Goal: Task Accomplishment & Management: Complete application form

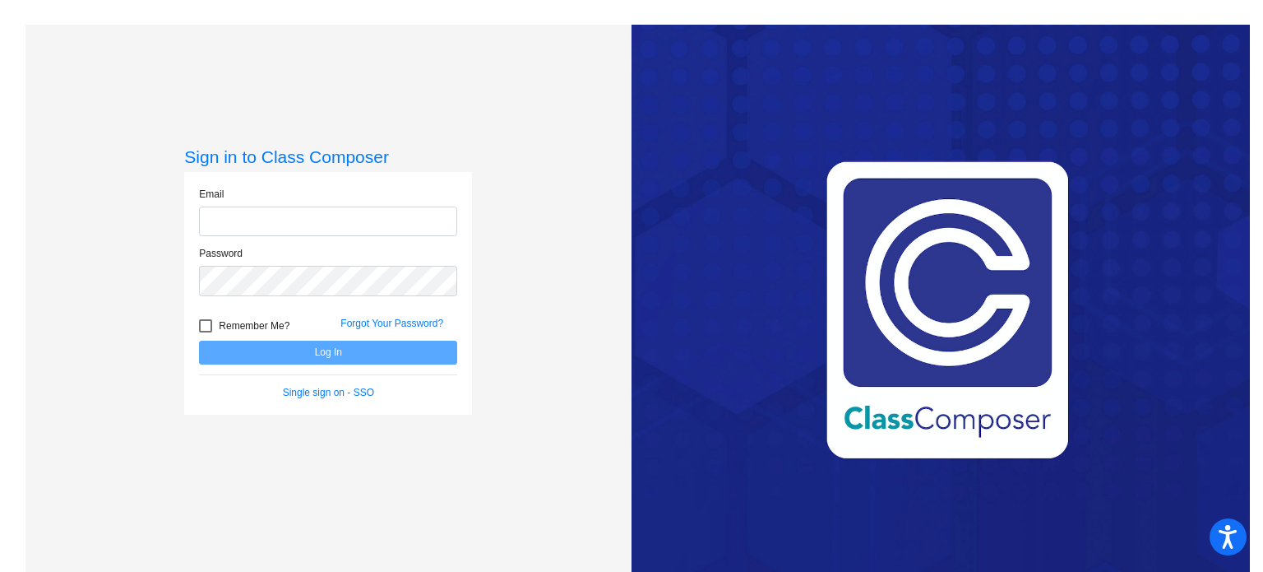
type input "[EMAIL_ADDRESS][DOMAIN_NAME]"
click at [246, 347] on button "Log In" at bounding box center [328, 352] width 258 height 24
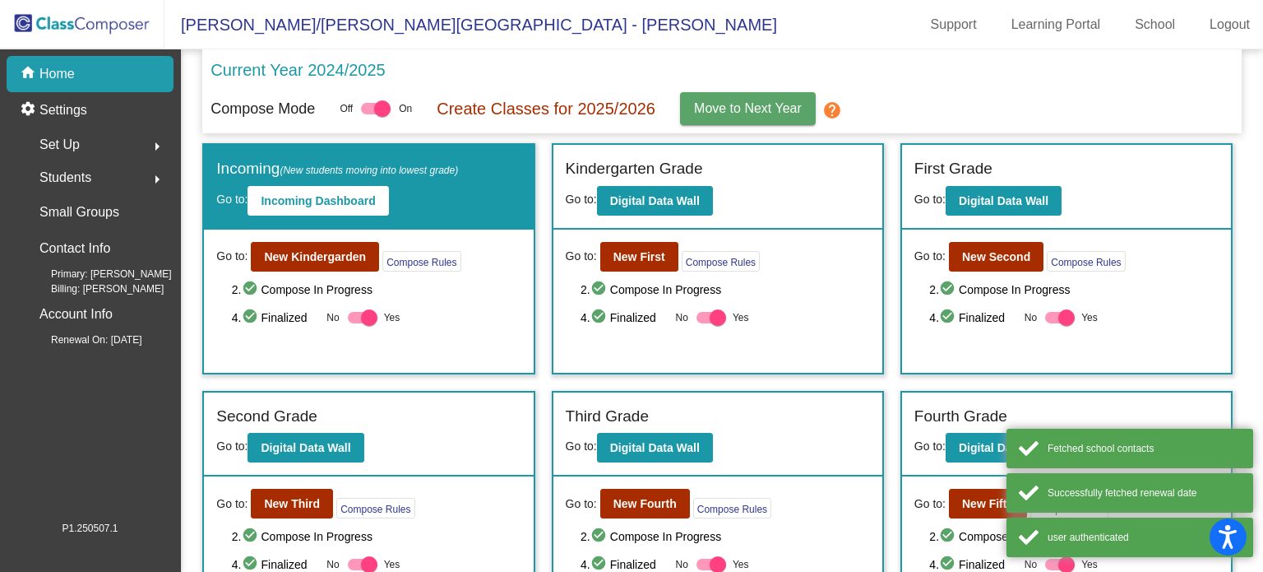
scroll to position [164, 0]
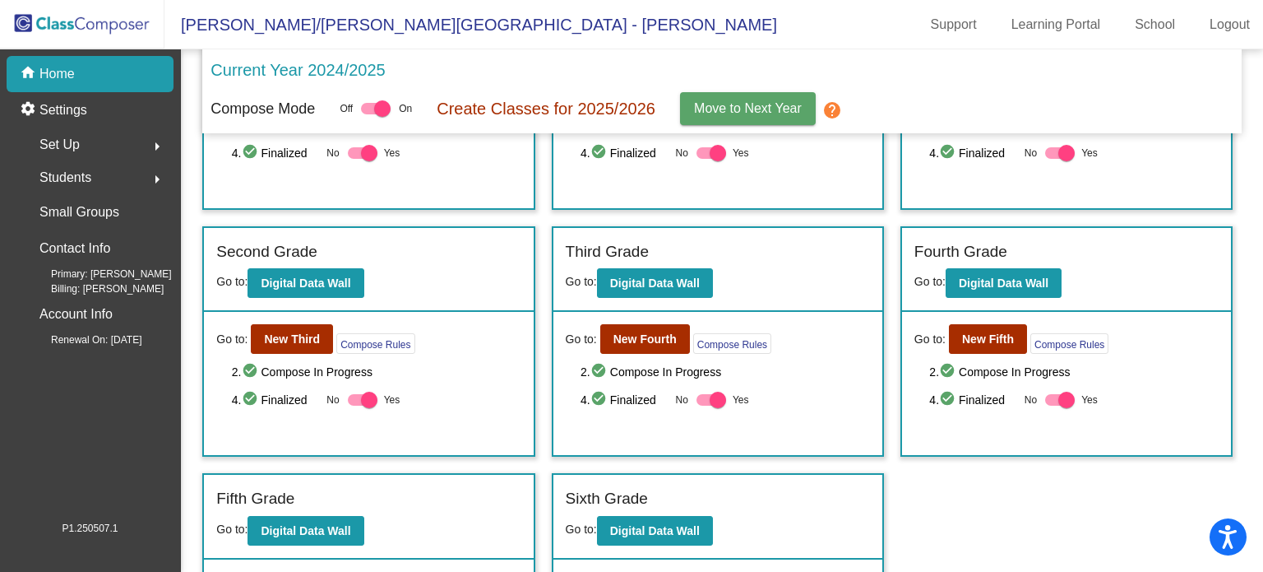
click at [717, 400] on div at bounding box center [718, 399] width 16 height 16
click at [705, 405] on input "Yes" at bounding box center [704, 405] width 1 height 1
checkbox input "false"
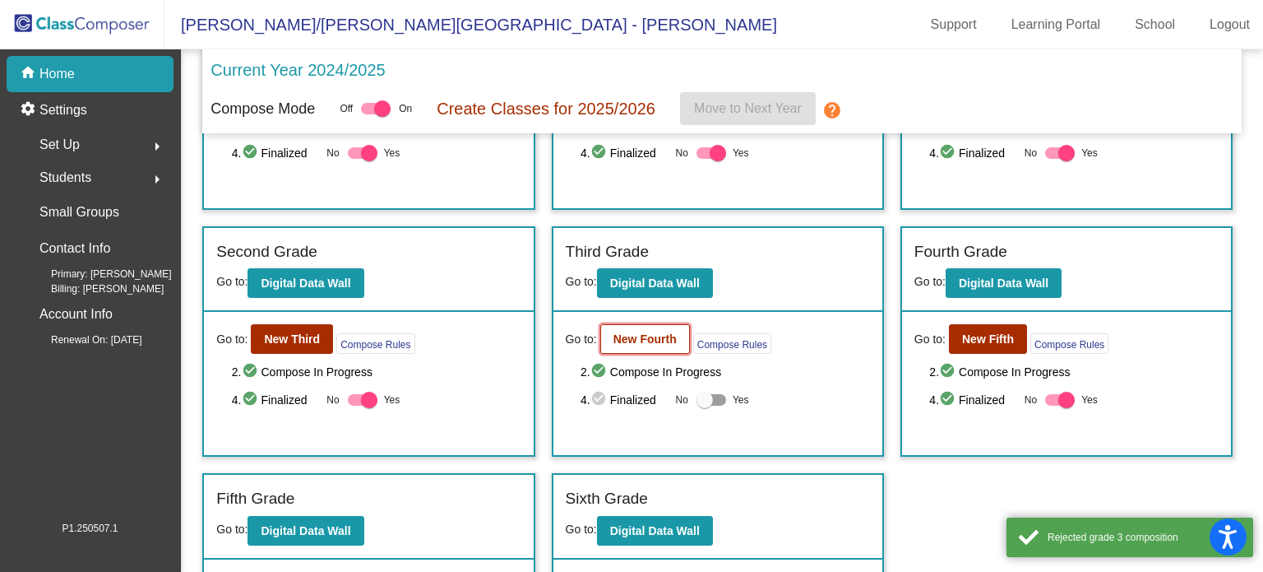
click at [634, 347] on button "New Fourth" at bounding box center [645, 339] width 90 height 30
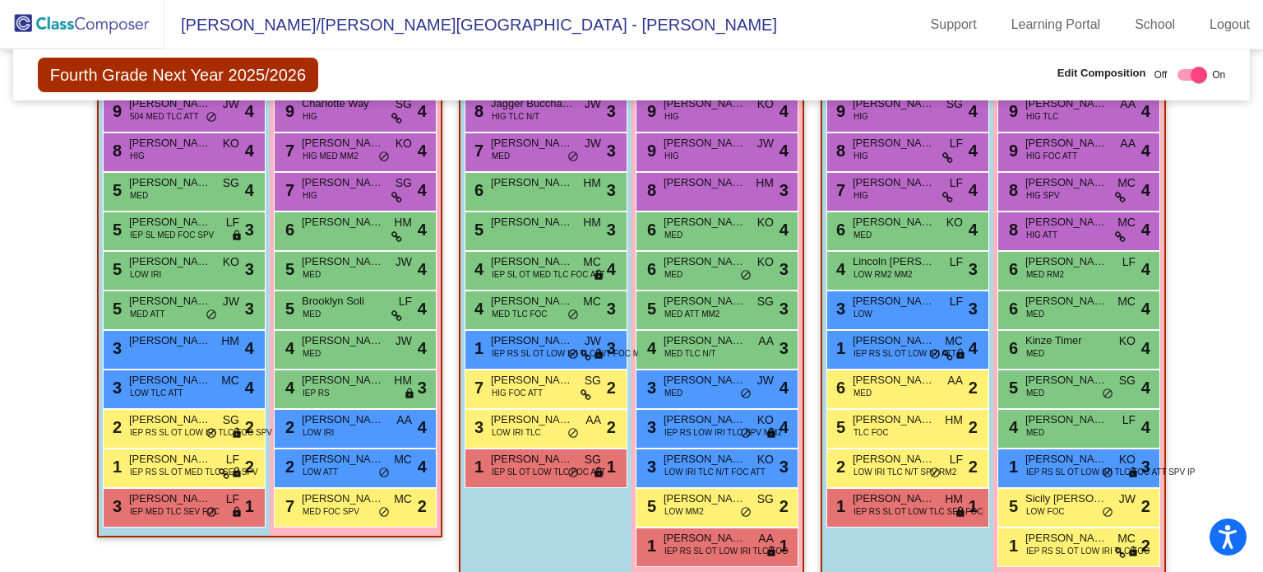
scroll to position [247, 0]
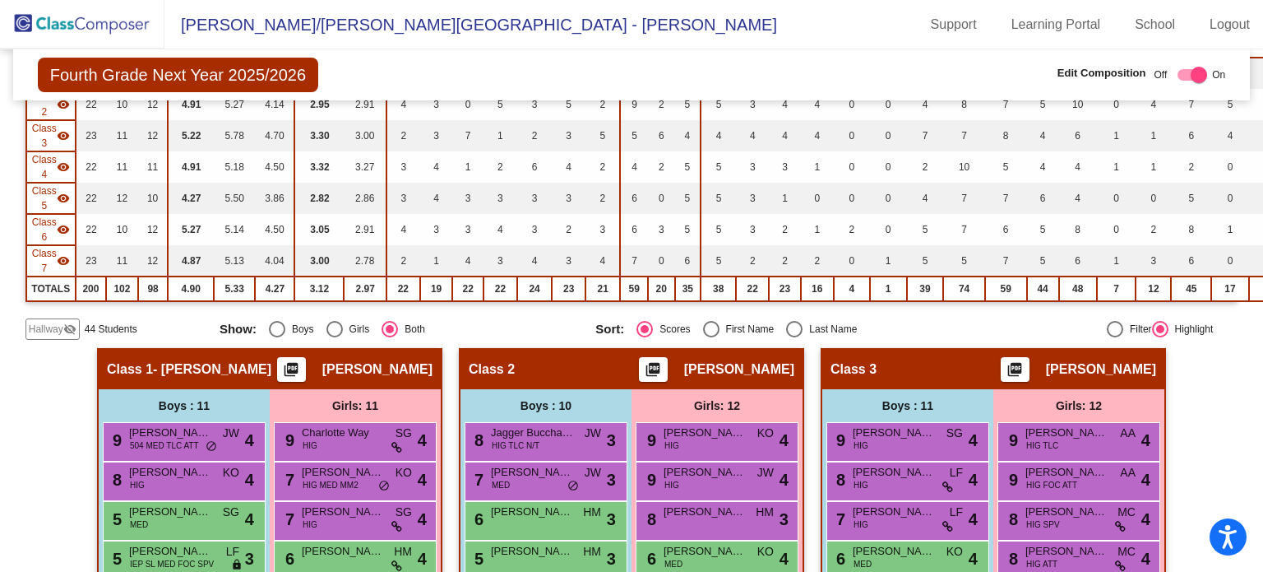
click at [72, 325] on mat-icon "visibility_off" at bounding box center [69, 328] width 13 height 13
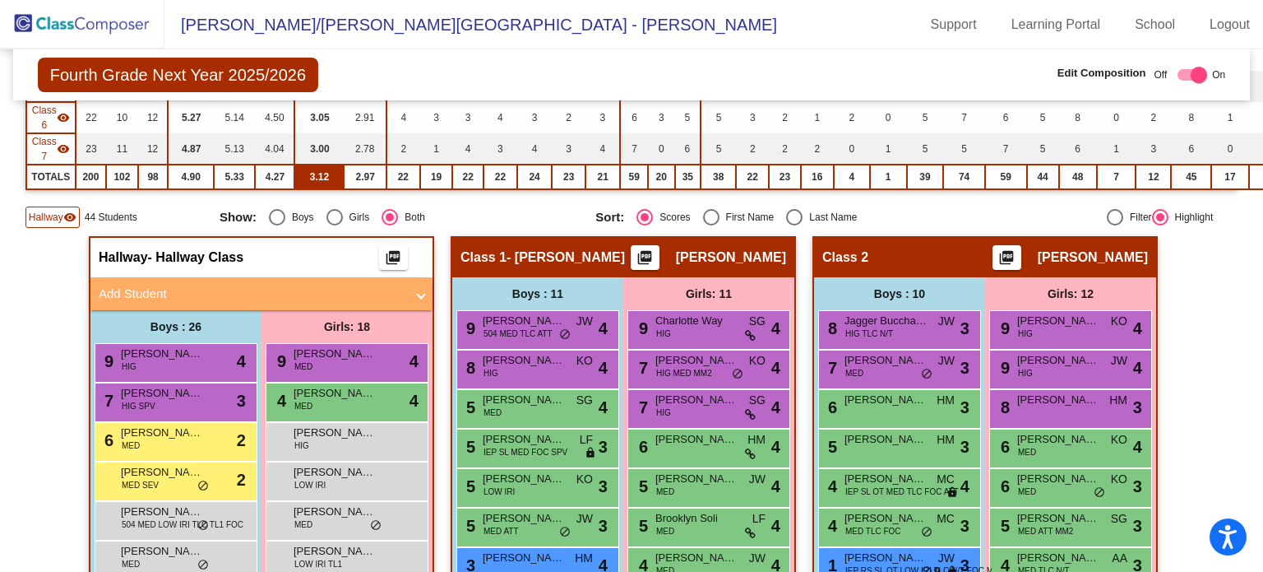
scroll to position [276, 0]
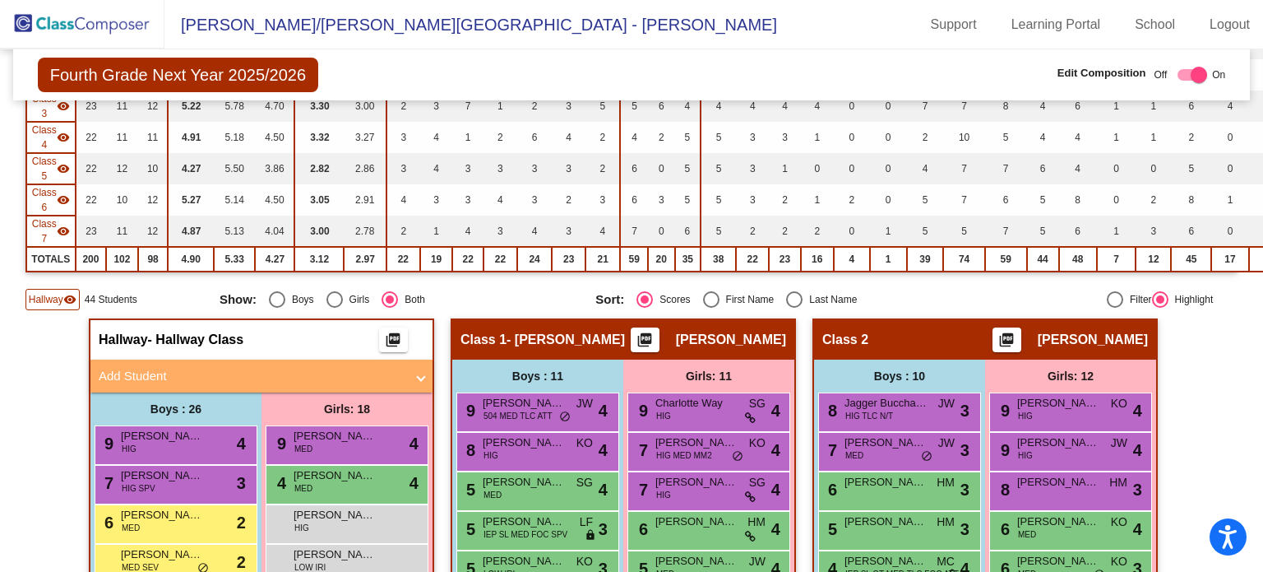
click at [359, 377] on mat-panel-title "Add Student" at bounding box center [252, 376] width 306 height 19
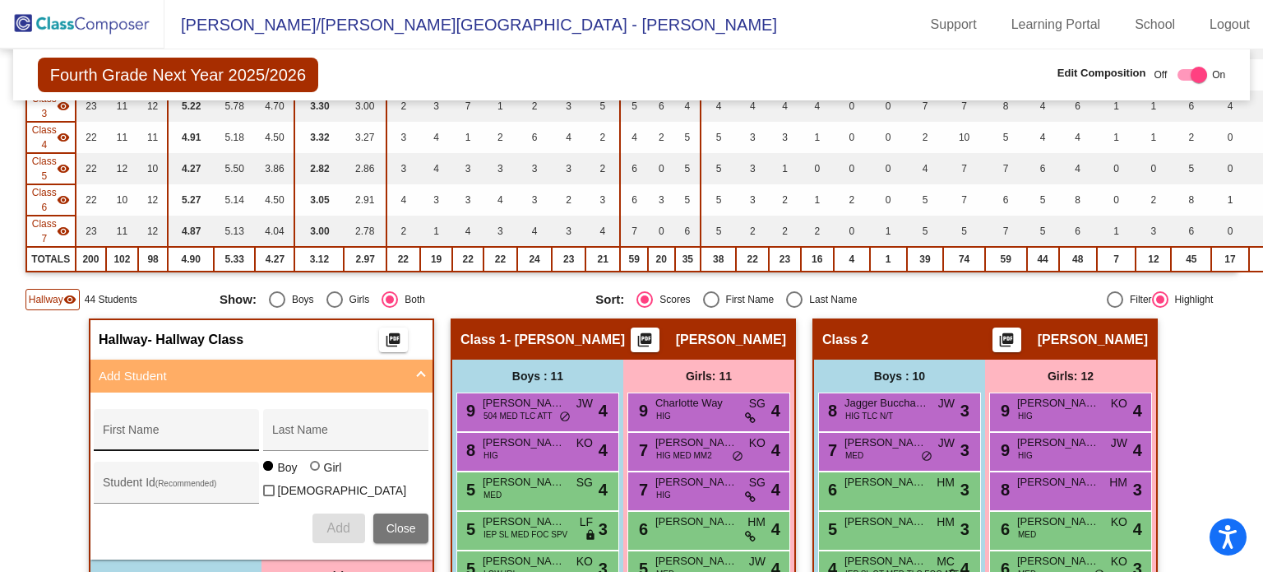
click at [168, 429] on input "First Name" at bounding box center [177, 435] width 148 height 13
type input "[PERSON_NAME]"
click at [312, 433] on input "Last Name" at bounding box center [346, 435] width 148 height 13
type input "[PERSON_NAME]"
click at [310, 470] on div at bounding box center [315, 466] width 10 height 10
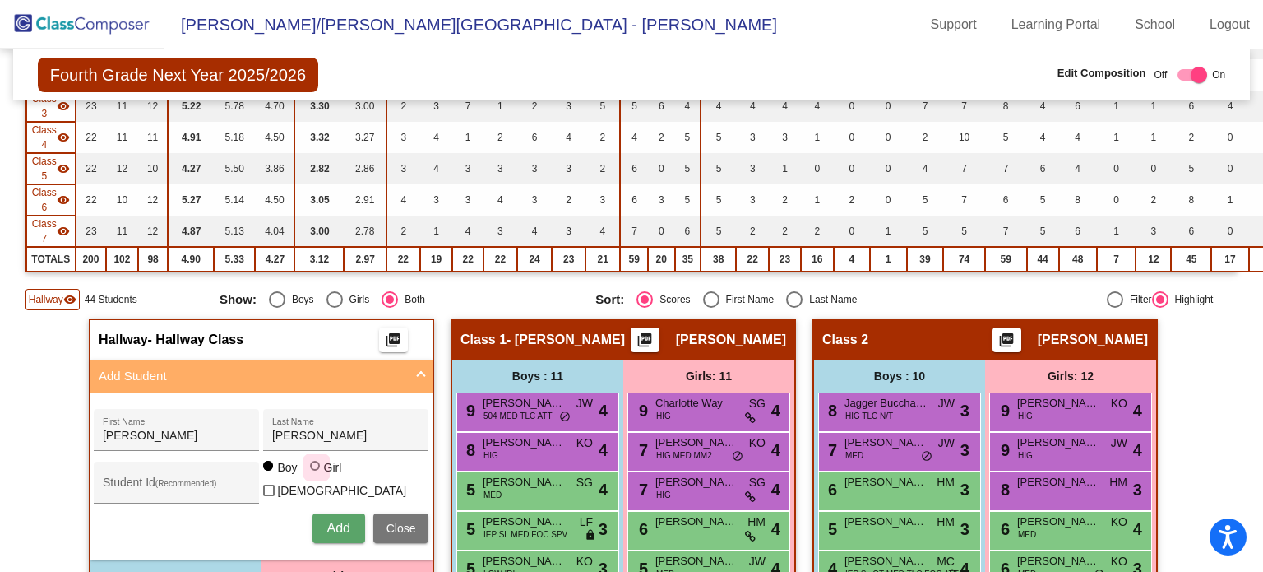
click at [316, 474] on input "Girl" at bounding box center [316, 474] width 1 height 1
radio input "true"
click at [330, 523] on span "Add" at bounding box center [337, 528] width 23 height 14
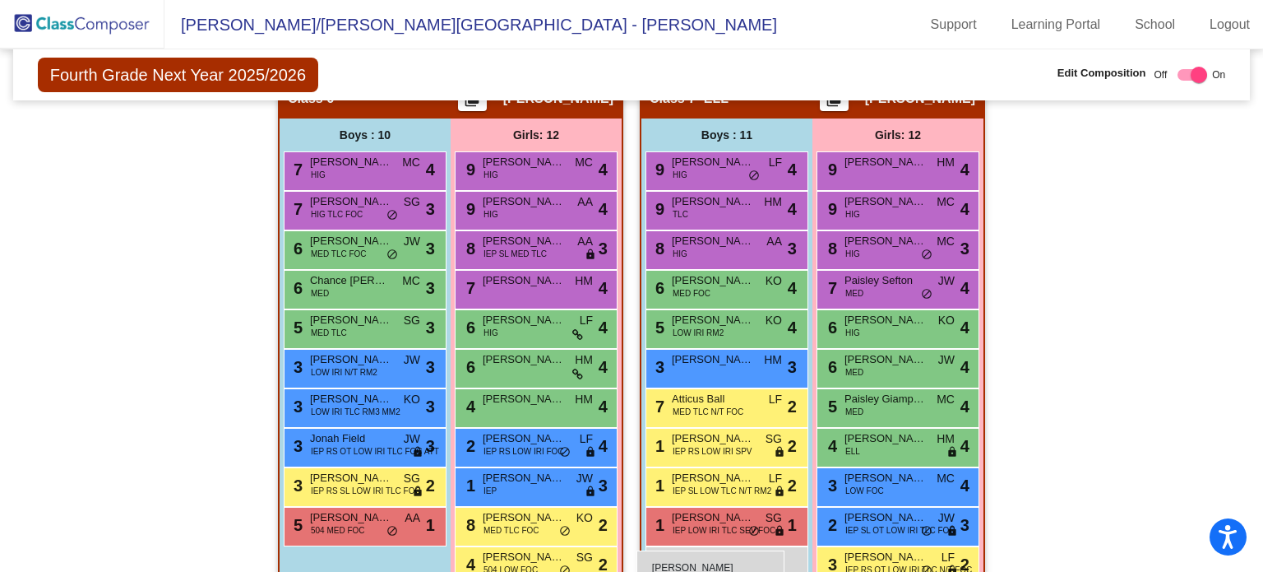
scroll to position [2436, 0]
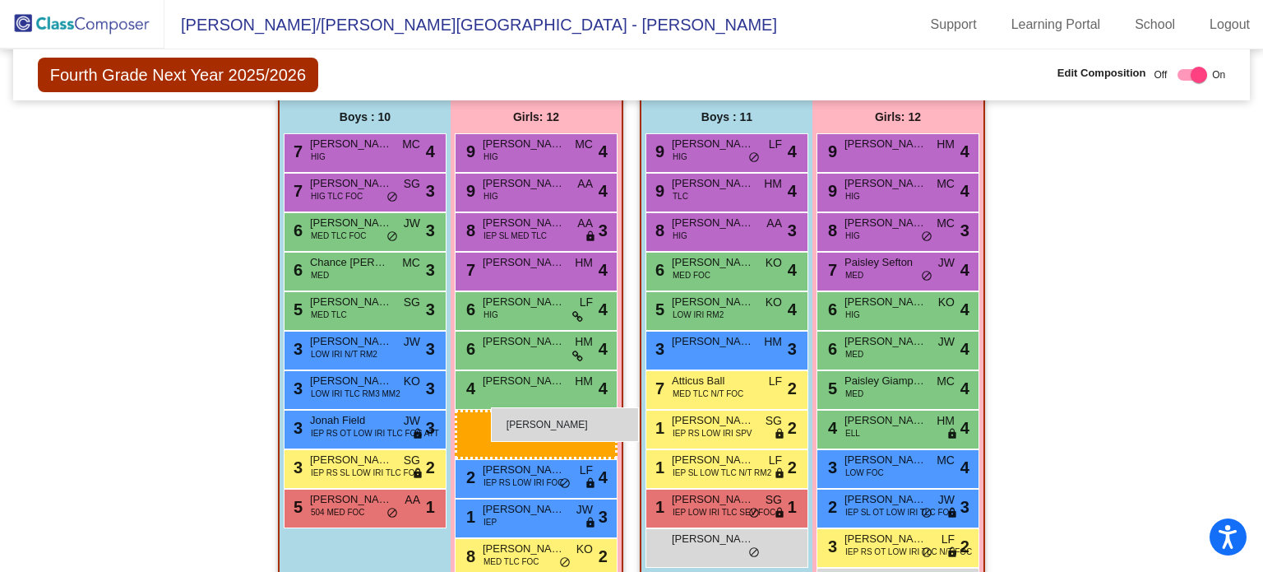
drag, startPoint x: 356, startPoint y: 414, endPoint x: 491, endPoint y: 407, distance: 135.0
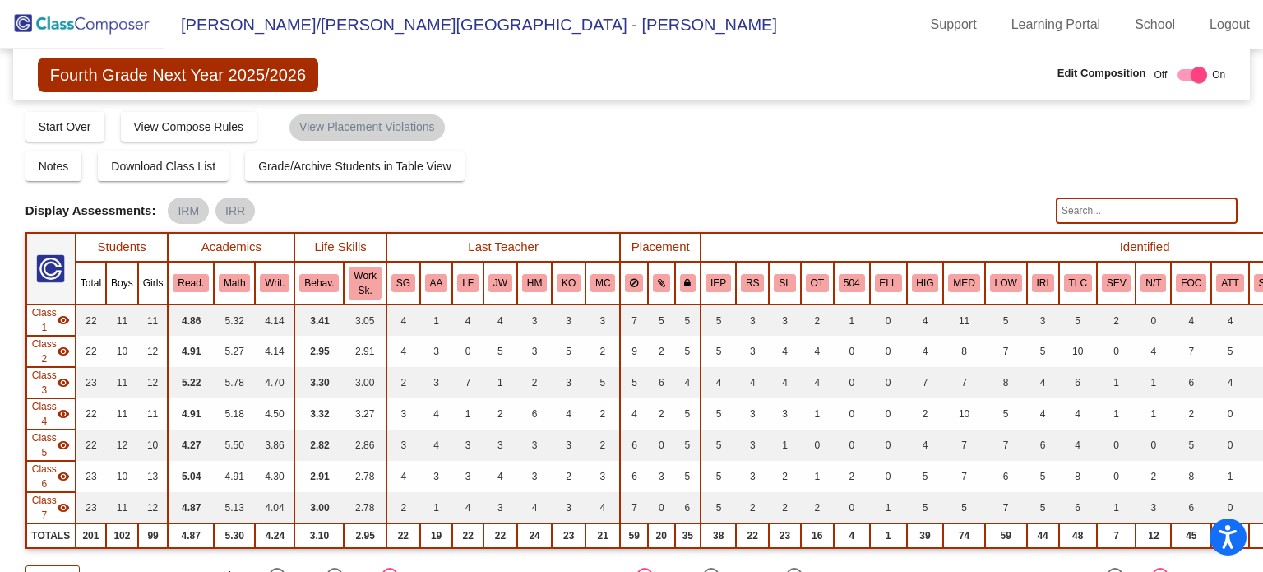
scroll to position [0, 0]
click at [109, 21] on img at bounding box center [82, 24] width 164 height 49
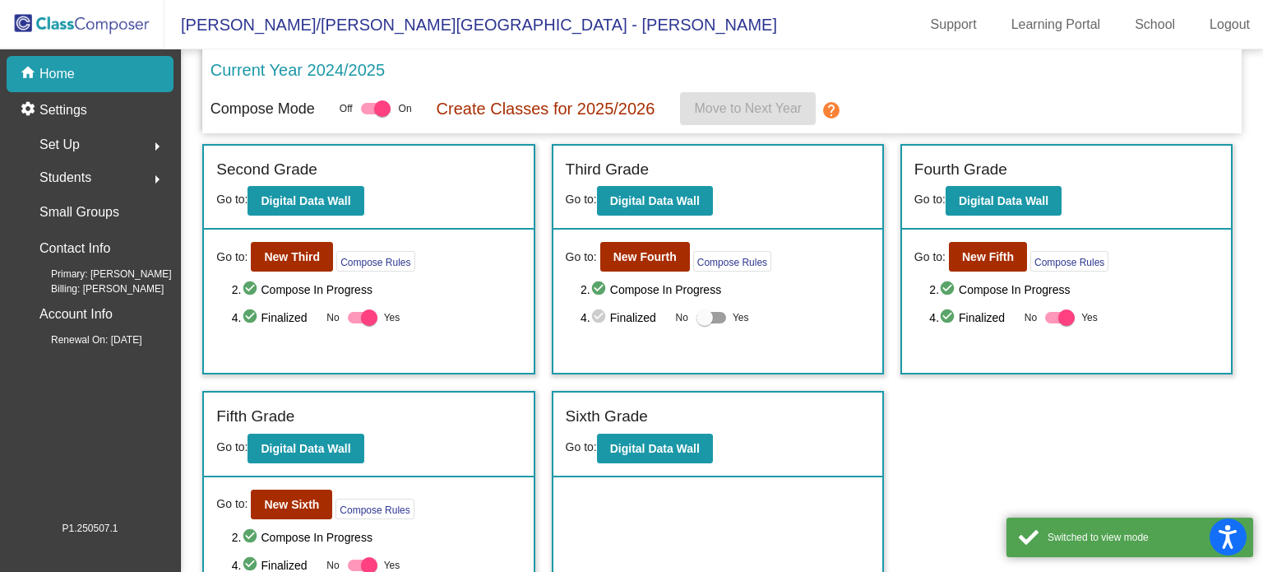
scroll to position [291, 0]
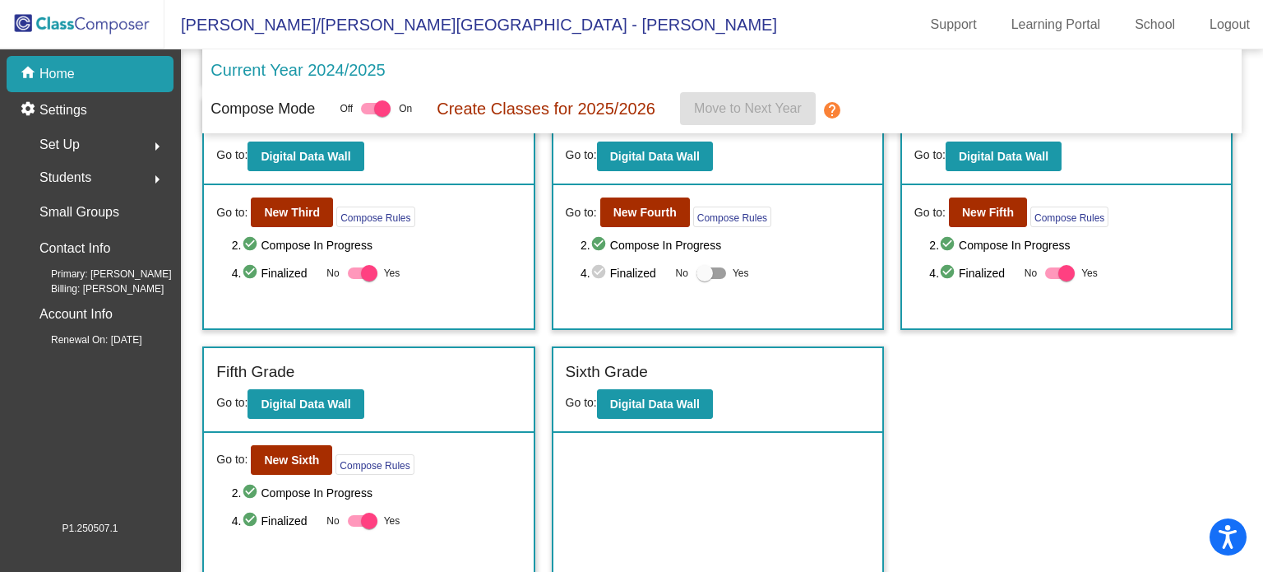
click at [701, 271] on div at bounding box center [705, 273] width 16 height 16
click at [704, 279] on input "Yes" at bounding box center [704, 279] width 1 height 1
checkbox input "true"
